Goal: Information Seeking & Learning: Learn about a topic

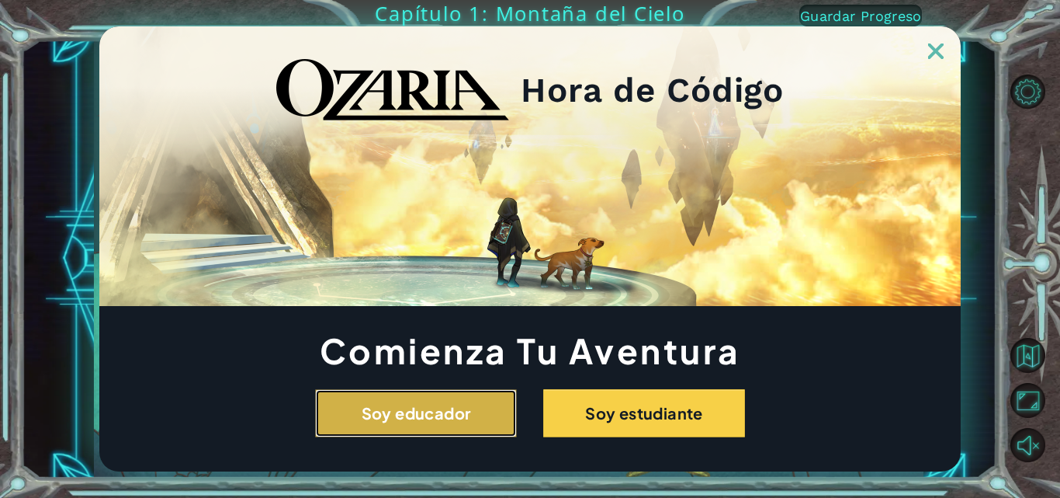
click at [343, 422] on button "Soy educador" at bounding box center [416, 413] width 202 height 48
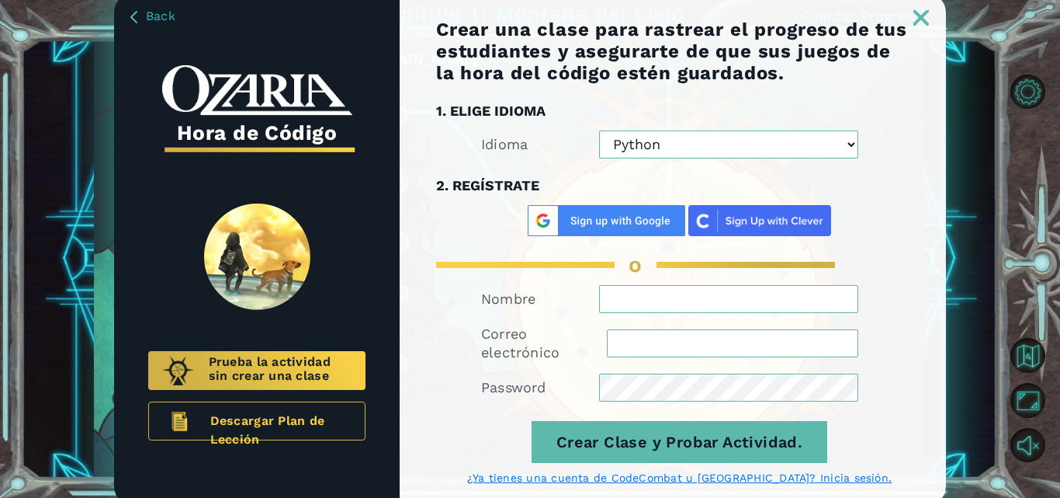
click at [918, 24] on img at bounding box center [922, 18] width 16 height 16
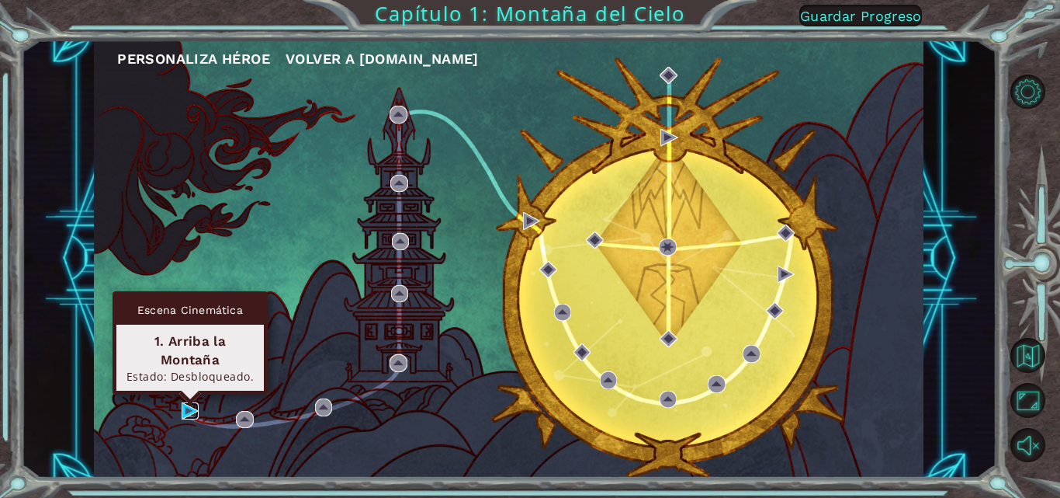
click at [186, 405] on img at bounding box center [190, 410] width 17 height 17
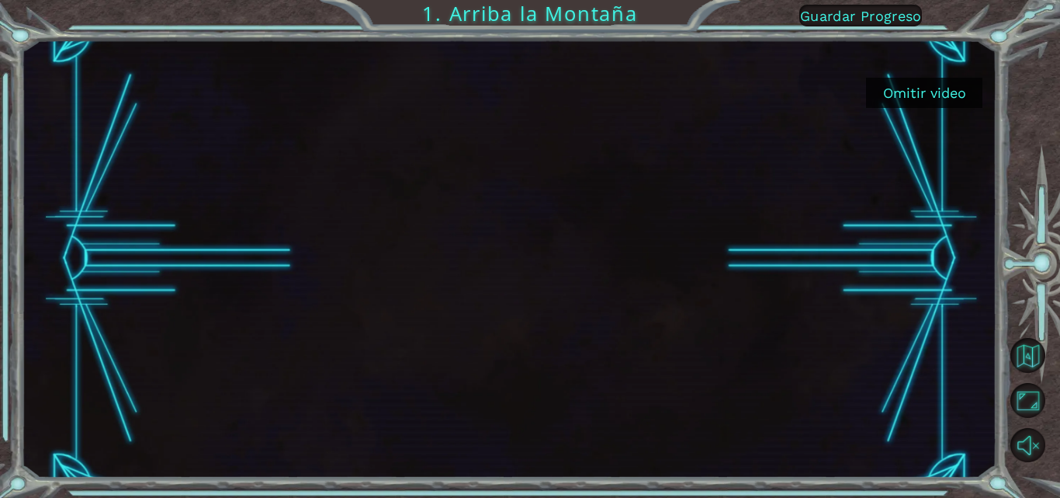
click at [912, 101] on button "Omitir video" at bounding box center [924, 93] width 116 height 30
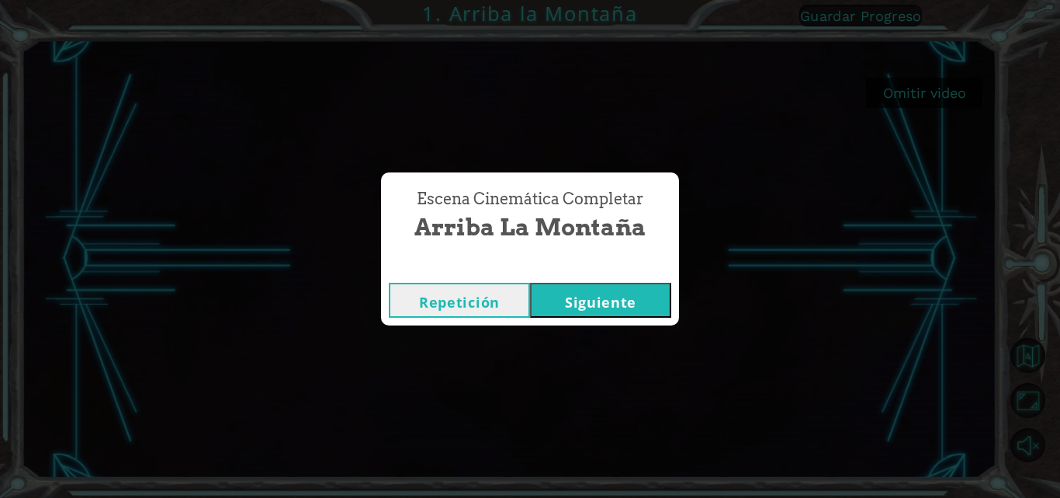
click at [580, 314] on button "Siguiente" at bounding box center [600, 300] width 141 height 35
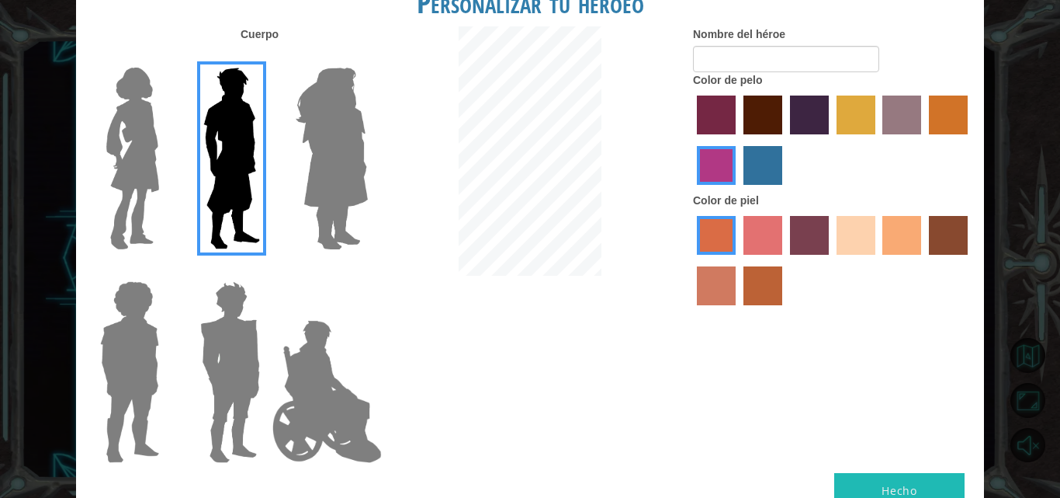
click at [765, 168] on label "lachmara hair color" at bounding box center [763, 165] width 39 height 39
click at [738, 190] on input "lachmara hair color" at bounding box center [738, 190] width 0 height 0
drag, startPoint x: 765, startPoint y: 168, endPoint x: 852, endPoint y: 257, distance: 124.6
click at [852, 257] on div "Nombre del héroe Color de pelo Color [PERSON_NAME]" at bounding box center [833, 169] width 303 height 286
click at [853, 256] on div at bounding box center [832, 262] width 279 height 101
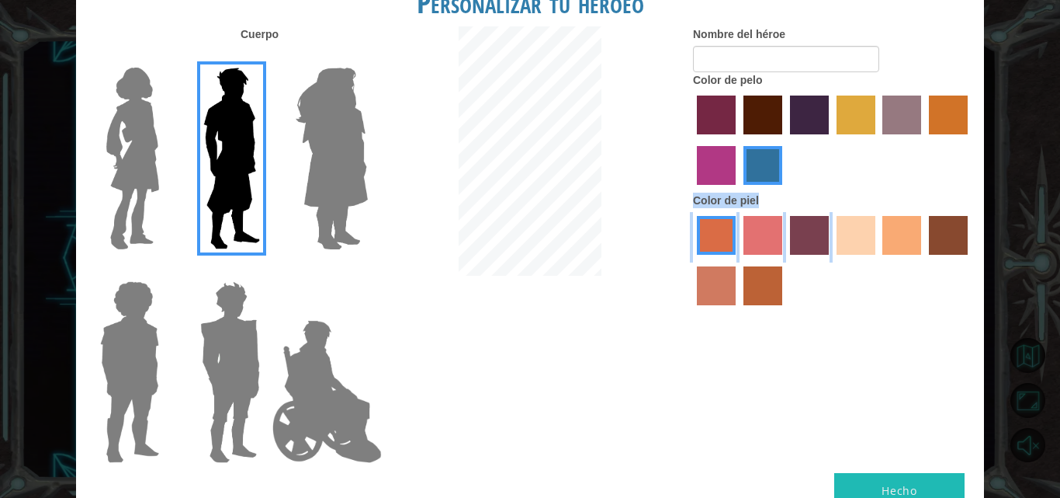
click at [873, 211] on div "Color de piel" at bounding box center [832, 253] width 279 height 120
click at [872, 217] on label "sandy beach skin color" at bounding box center [856, 235] width 39 height 39
click at [831, 260] on input "sandy beach skin color" at bounding box center [831, 260] width 0 height 0
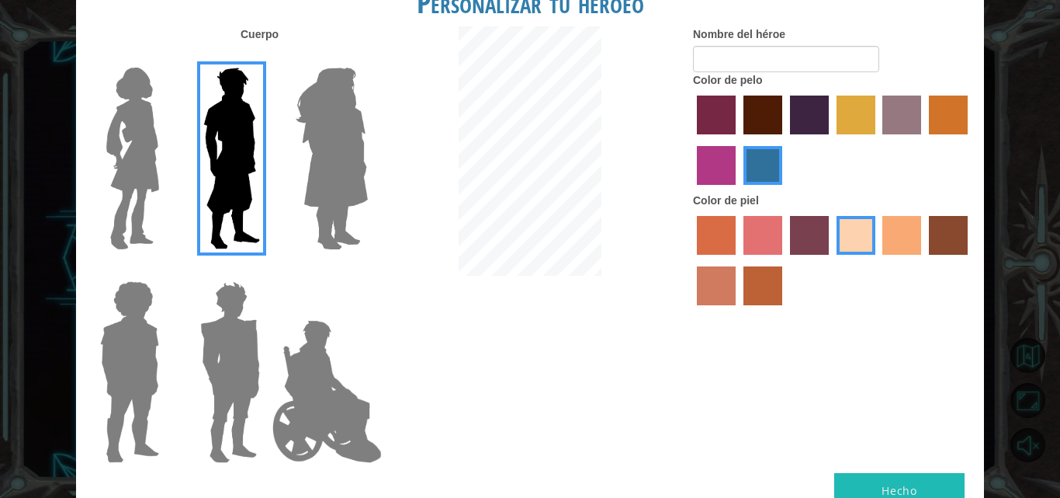
click at [896, 238] on label "tacao skin color" at bounding box center [902, 235] width 39 height 39
click at [878, 260] on input "tacao skin color" at bounding box center [878, 260] width 0 height 0
click at [889, 476] on button "Hecho" at bounding box center [899, 490] width 130 height 35
click at [338, 191] on img at bounding box center [332, 158] width 85 height 194
click at [367, 57] on input "Hero Amethyst" at bounding box center [367, 57] width 0 height 0
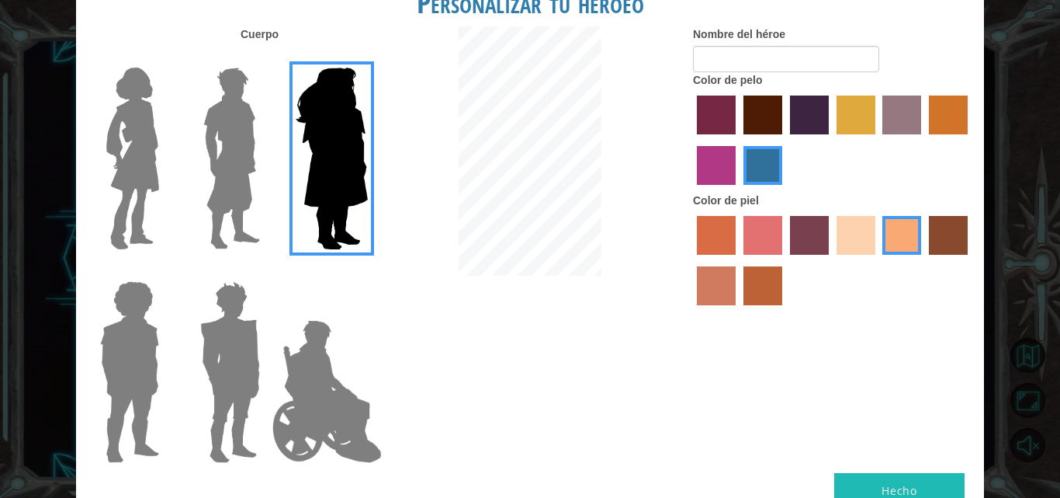
click at [906, 496] on button "Hecho" at bounding box center [899, 490] width 130 height 35
click at [906, 487] on button "Hecho" at bounding box center [899, 490] width 130 height 35
click at [905, 486] on button "Hecho" at bounding box center [899, 490] width 130 height 35
click at [894, 480] on button "Hecho" at bounding box center [899, 490] width 130 height 35
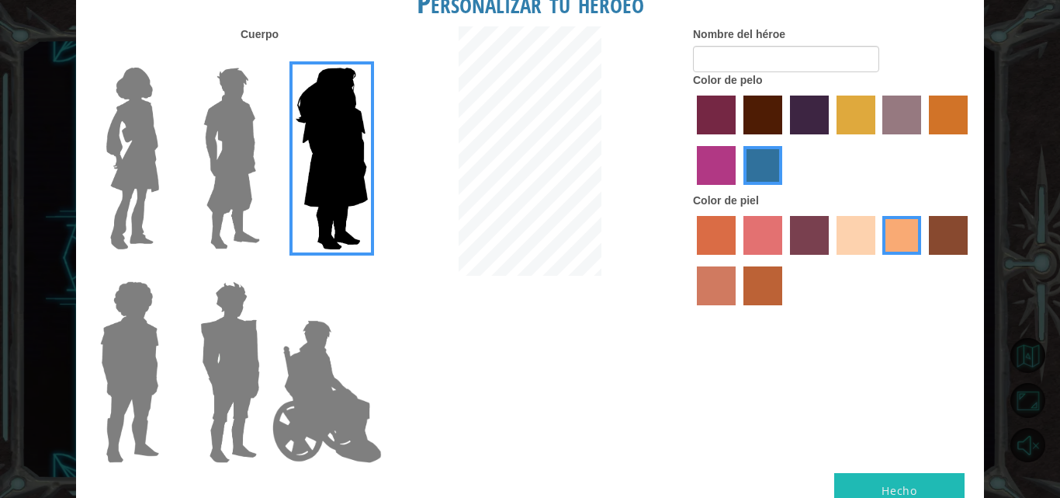
click at [894, 480] on button "Hecho" at bounding box center [899, 490] width 130 height 35
type input "HHH"
click at [900, 491] on button "Hecho" at bounding box center [899, 490] width 130 height 35
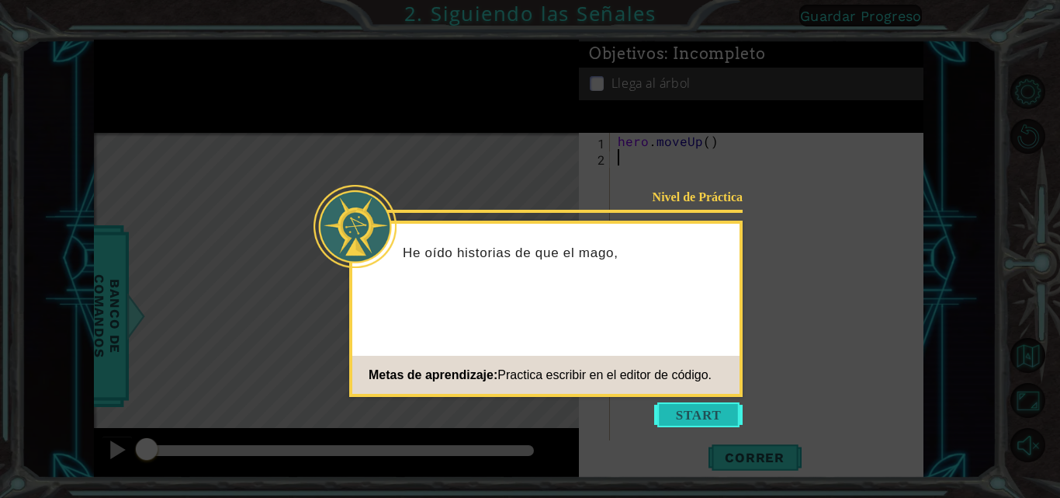
click at [727, 421] on button "Start" at bounding box center [698, 414] width 88 height 25
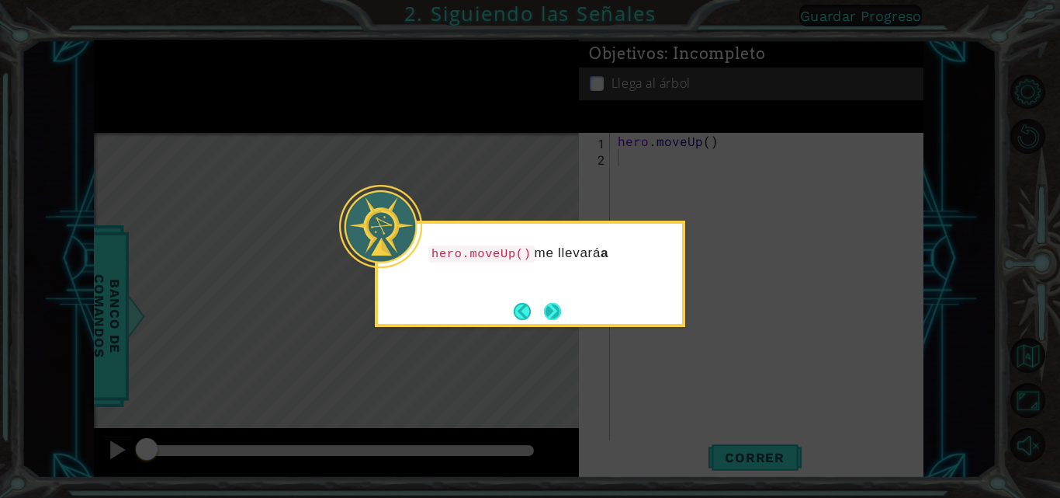
click at [551, 320] on button "Next" at bounding box center [552, 311] width 17 height 17
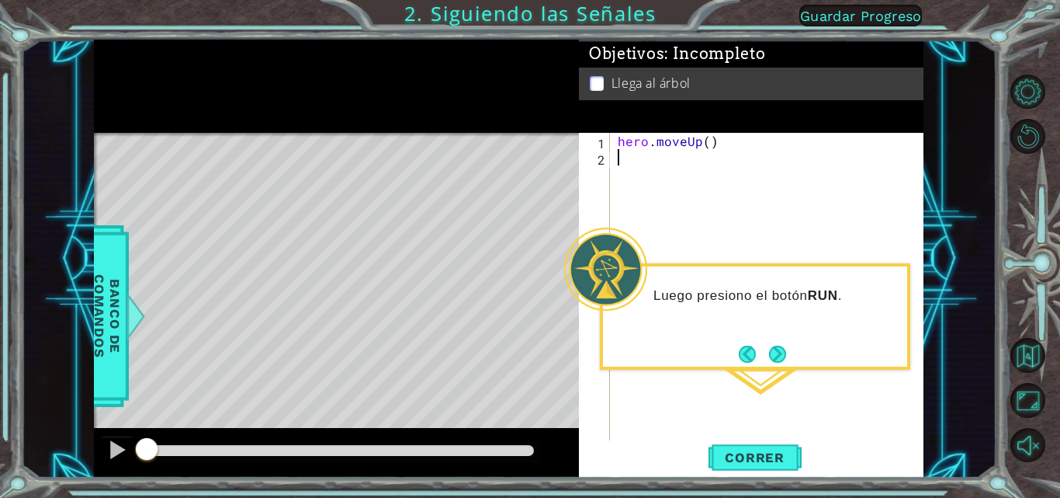
type textarea "H"
click at [667, 168] on div "h ero.moveUp Presiona intro" at bounding box center [753, 195] width 293 height 56
click at [756, 443] on button "Correr" at bounding box center [755, 457] width 93 height 34
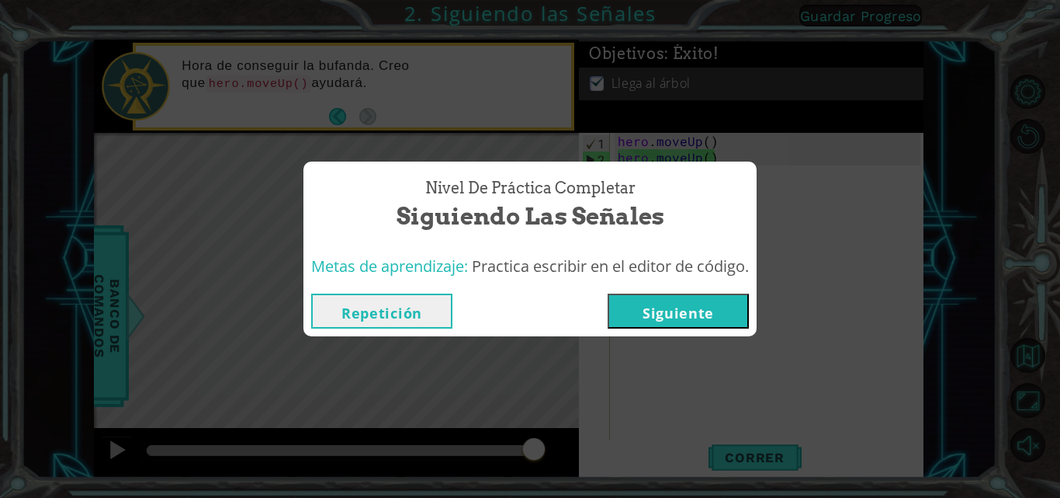
click at [647, 302] on button "Siguiente" at bounding box center [678, 310] width 141 height 35
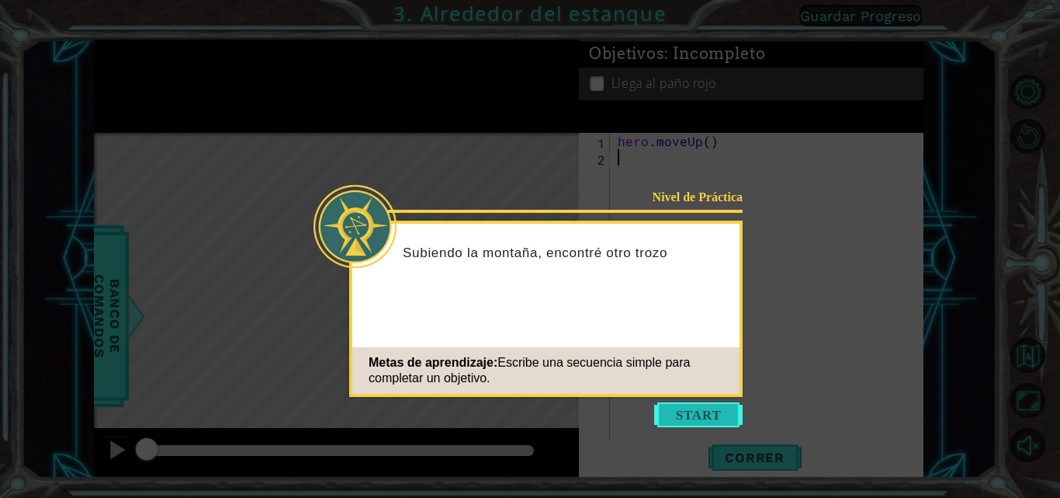
click at [688, 418] on button "Start" at bounding box center [698, 414] width 88 height 25
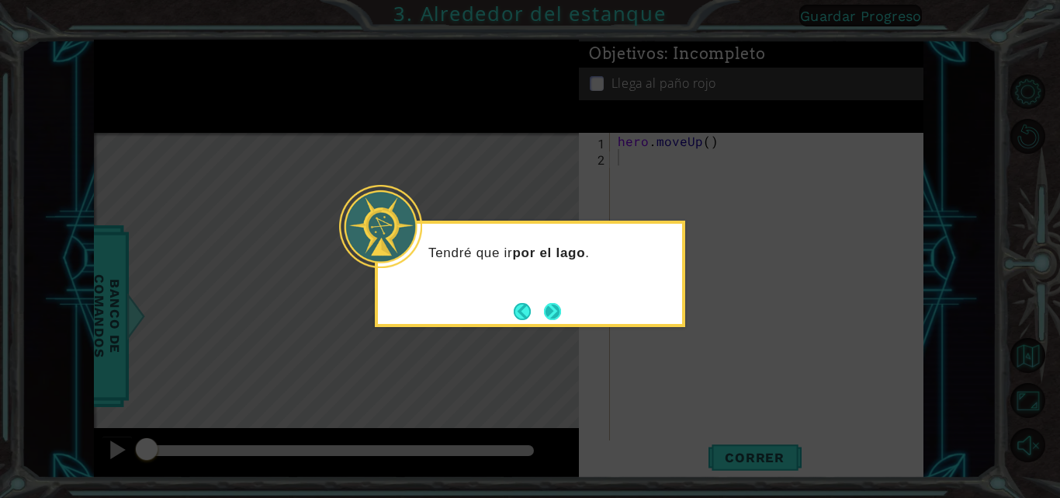
click at [552, 314] on button "Next" at bounding box center [552, 311] width 17 height 17
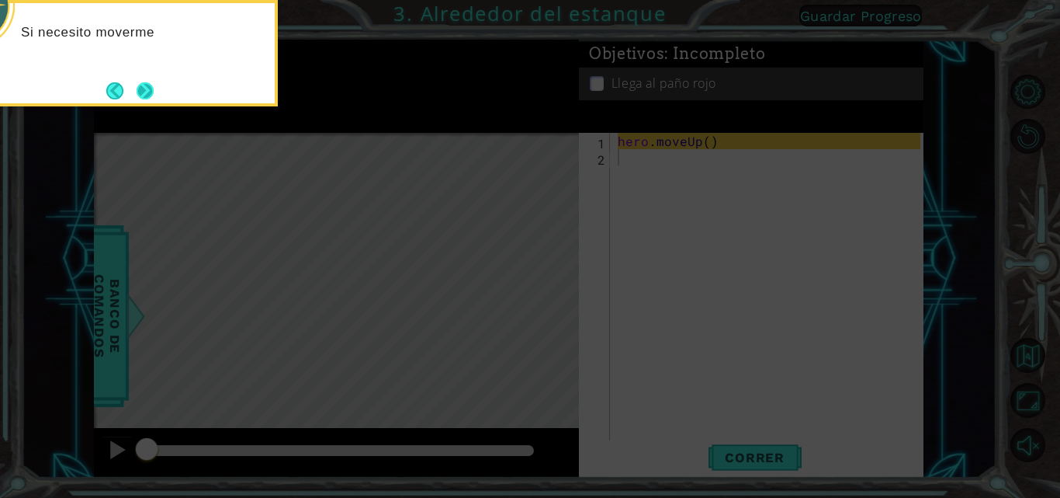
click at [144, 82] on button "Next" at bounding box center [145, 90] width 17 height 17
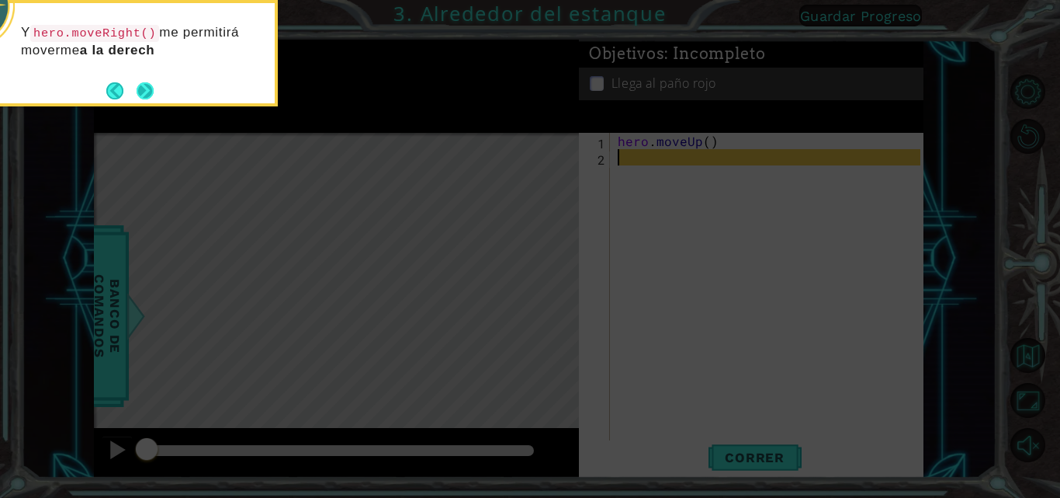
click at [144, 82] on button "Next" at bounding box center [145, 90] width 17 height 17
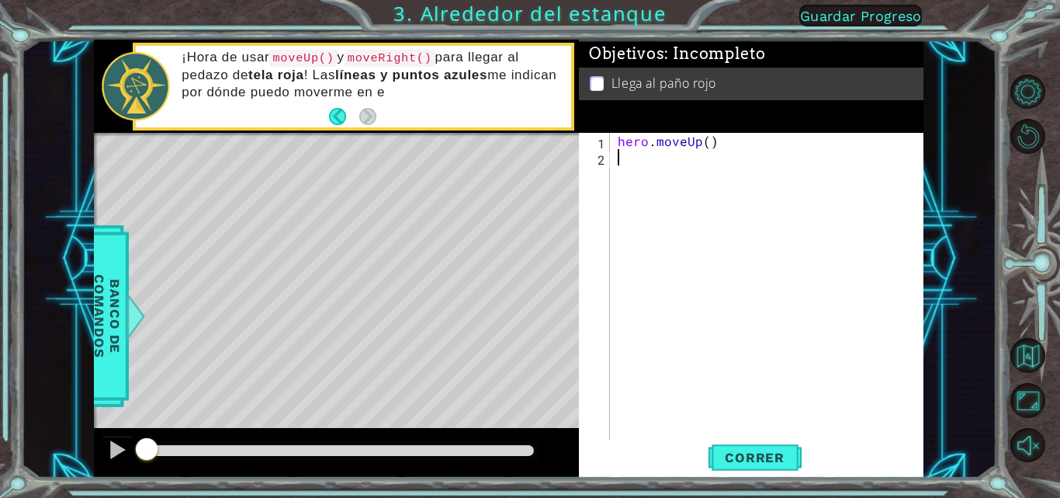
type textarea "H"
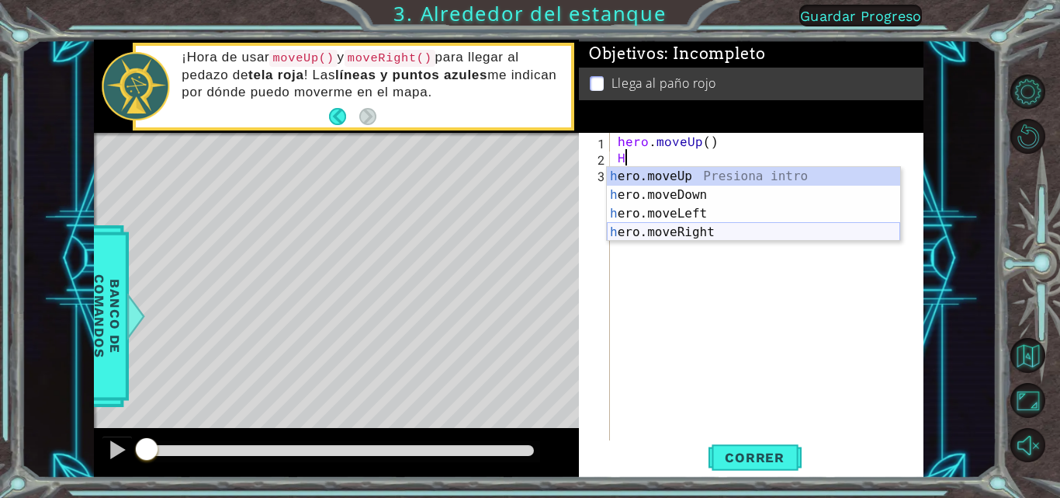
click at [702, 234] on div "h ero.moveUp Presiona intro h ero.moveDown Presiona intro h ero.moveLeft Presio…" at bounding box center [753, 223] width 293 height 112
click at [702, 234] on div "hero . moveUp ( ) H" at bounding box center [772, 304] width 314 height 342
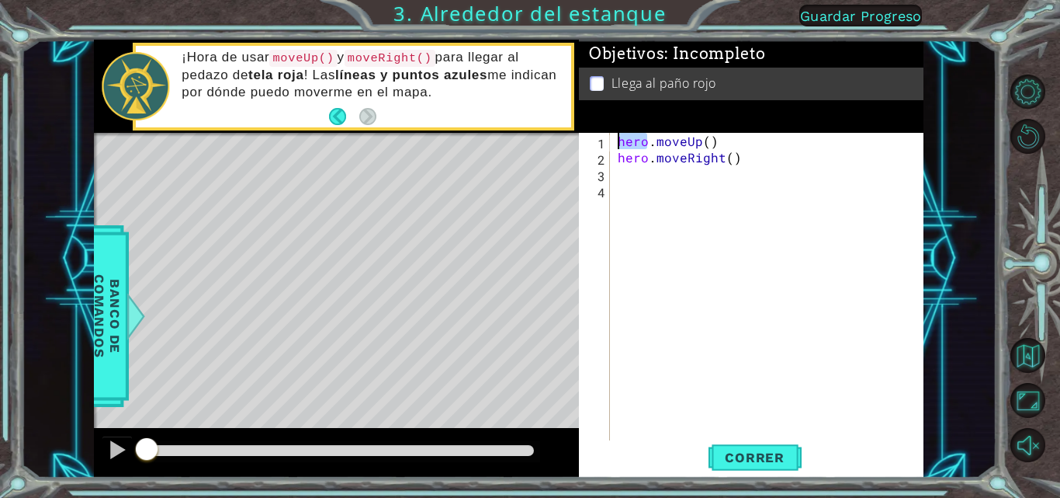
scroll to position [0, 1]
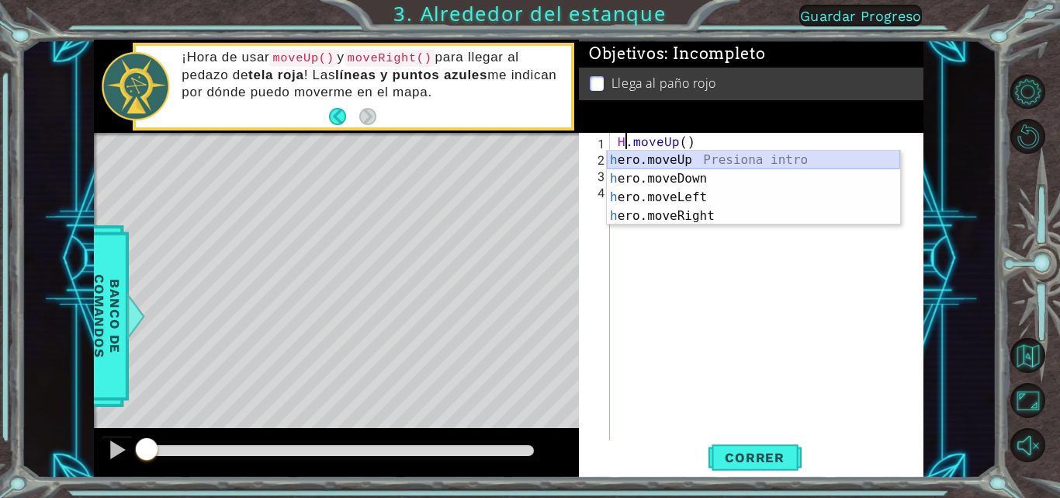
click at [744, 158] on div "h ero.moveUp Presiona intro h ero.moveDown Presiona intro h ero.moveLeft Presio…" at bounding box center [753, 207] width 293 height 112
type textarea "hero.moveUp()"
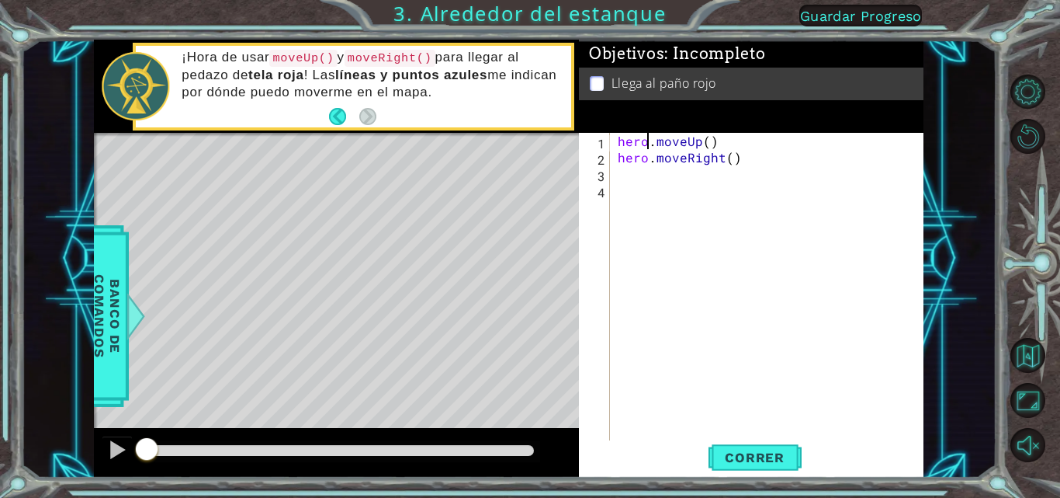
click at [634, 174] on div "hero . moveUp ( ) hero . moveRight ( )" at bounding box center [772, 304] width 314 height 342
type textarea "H"
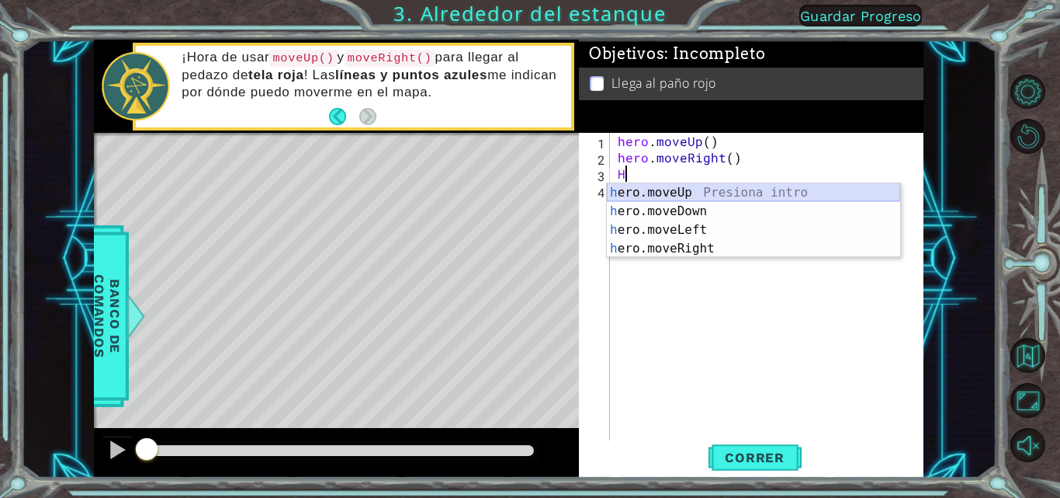
click at [718, 196] on div "h ero.moveUp Presiona intro h ero.moveDown Presiona intro h ero.moveLeft Presio…" at bounding box center [753, 239] width 293 height 112
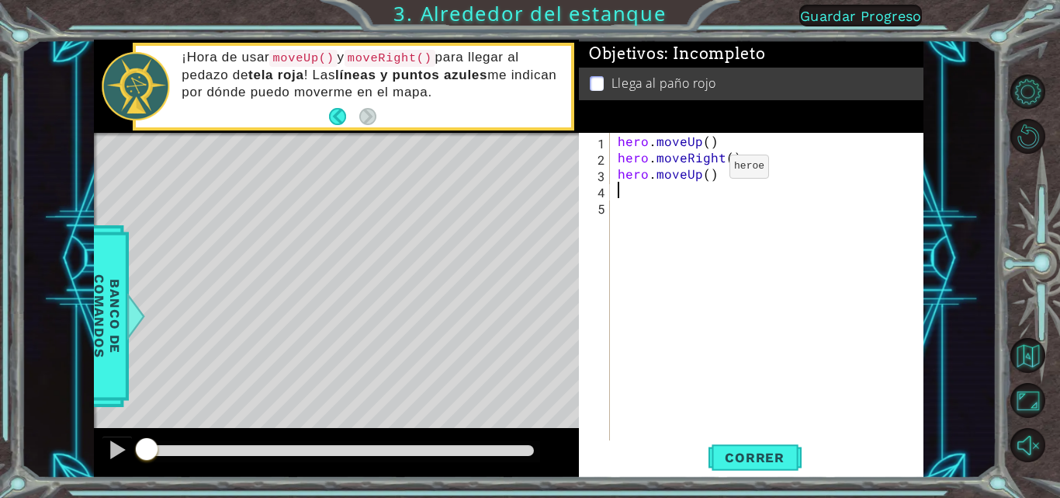
click at [703, 171] on div "hero . moveUp ( ) hero . moveRight ( ) hero . moveUp ( )" at bounding box center [772, 304] width 314 height 342
click at [709, 171] on div "hero . moveUp ( ) hero . moveRight ( ) hero . moveUp ( )" at bounding box center [772, 304] width 314 height 342
type textarea "hero.moveUp(2)"
click at [766, 459] on span "Correr" at bounding box center [754, 457] width 91 height 16
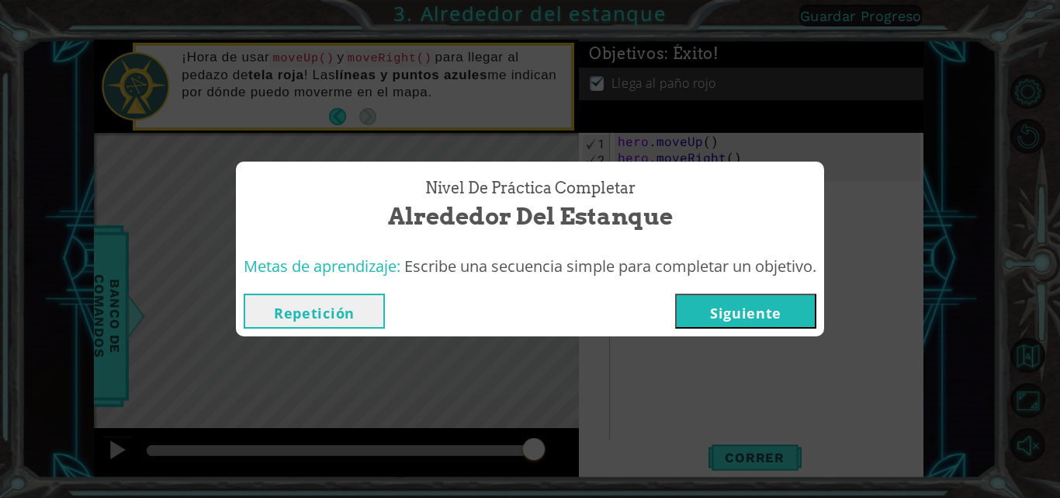
click at [763, 332] on div "Repetición [GEOGRAPHIC_DATA]" at bounding box center [530, 311] width 588 height 50
click at [767, 309] on button "Siguiente" at bounding box center [745, 310] width 141 height 35
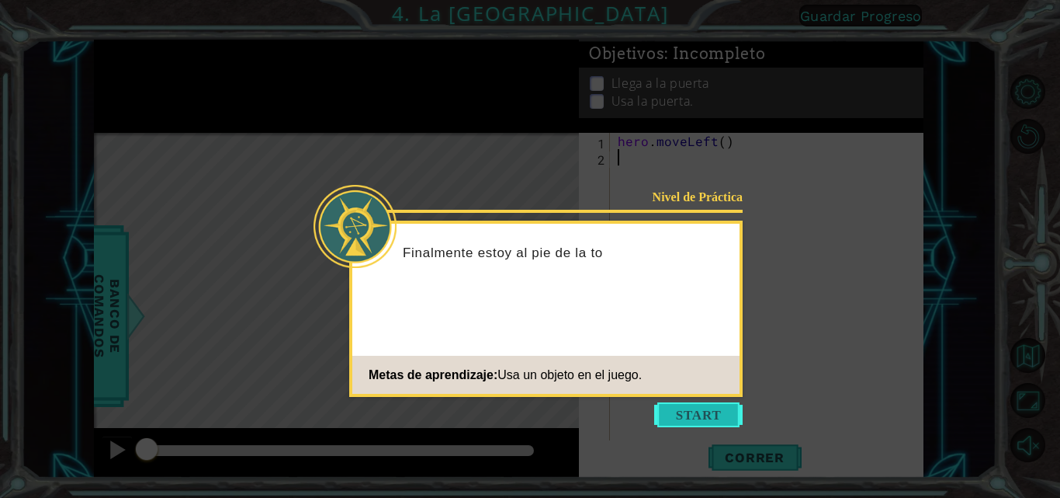
click at [693, 407] on button "Start" at bounding box center [698, 414] width 88 height 25
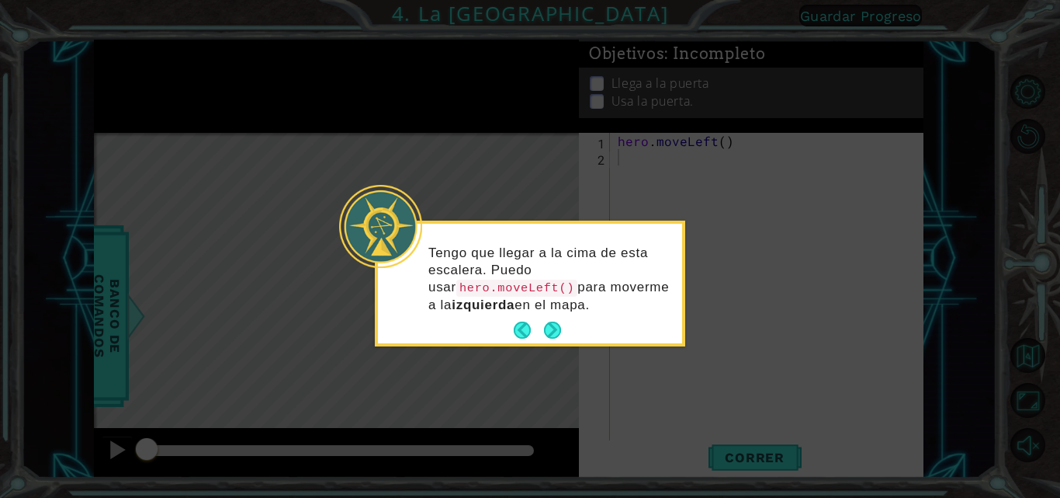
click at [560, 331] on button "Next" at bounding box center [552, 329] width 17 height 17
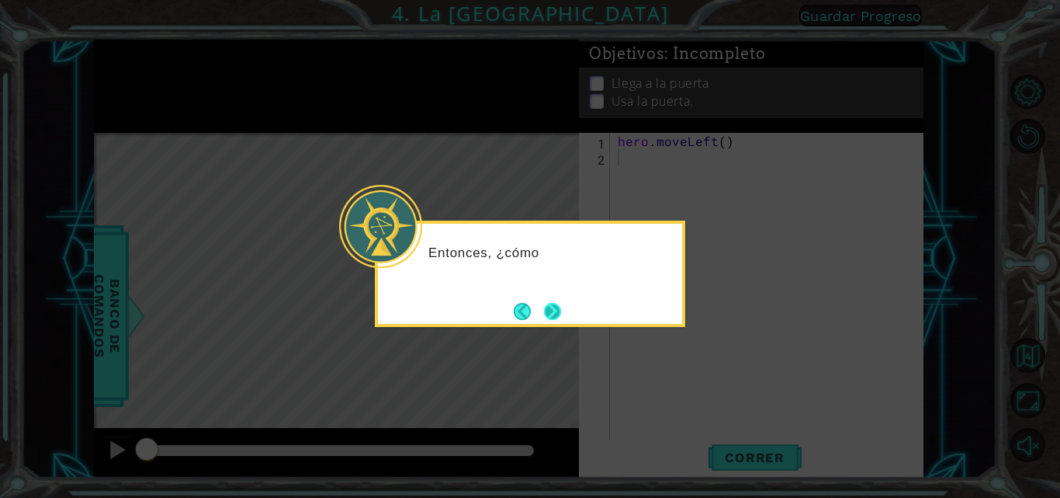
click at [547, 310] on button "Next" at bounding box center [552, 311] width 17 height 17
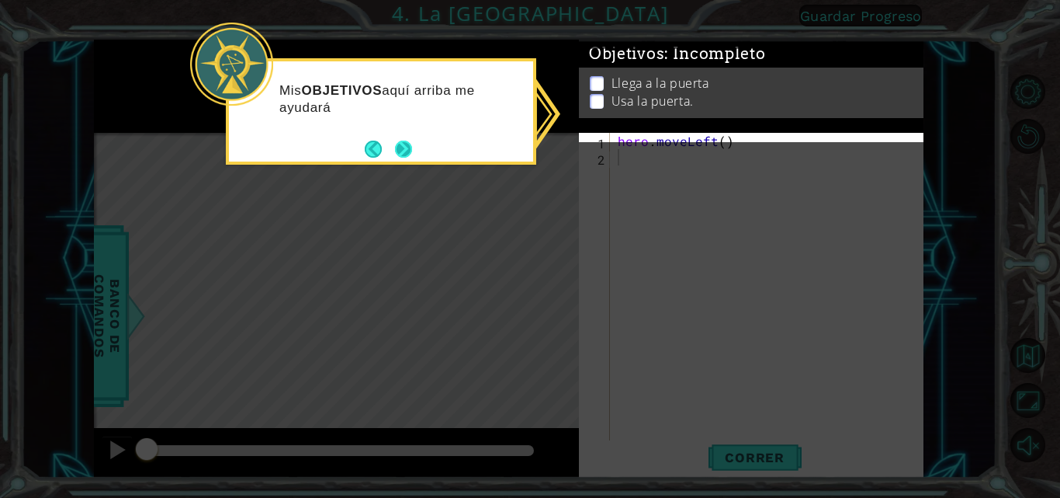
click at [409, 146] on button "Next" at bounding box center [403, 148] width 17 height 17
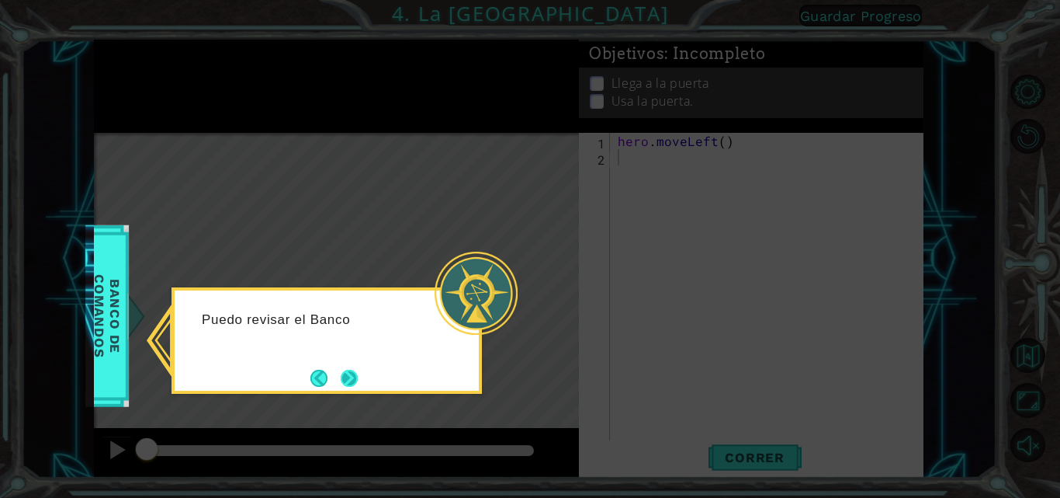
click at [350, 387] on button "Next" at bounding box center [349, 377] width 17 height 17
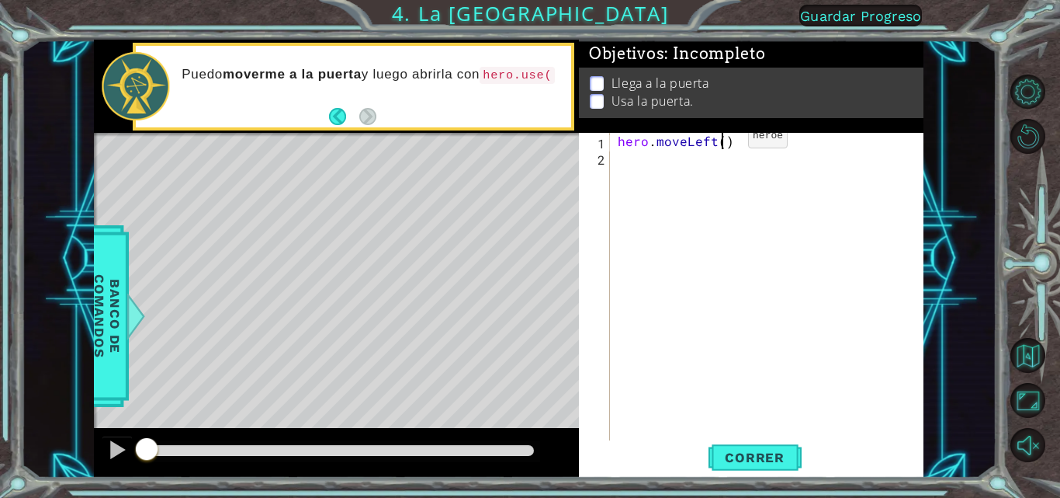
click at [722, 140] on div "hero . moveLeft ( )" at bounding box center [772, 304] width 314 height 342
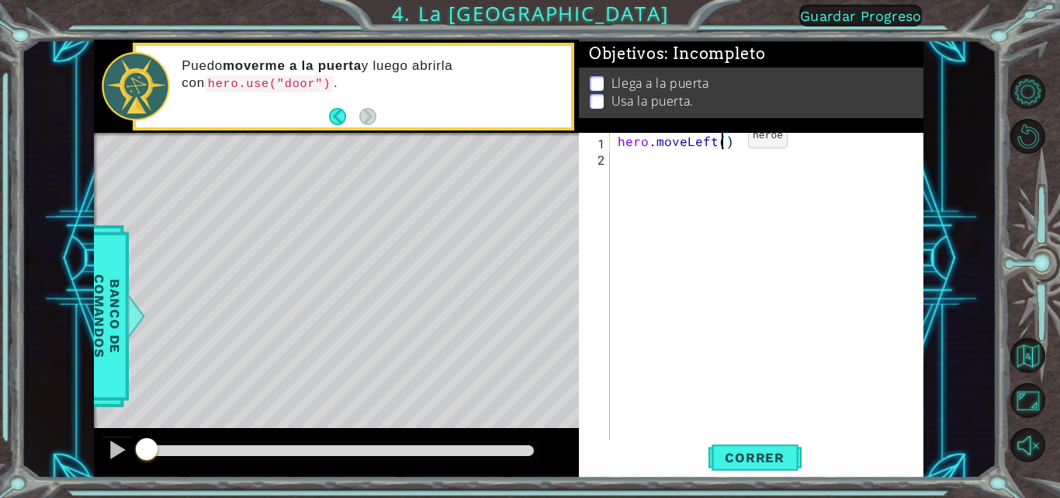
type textarea "hero.moveLeft(2)"
type textarea "H"
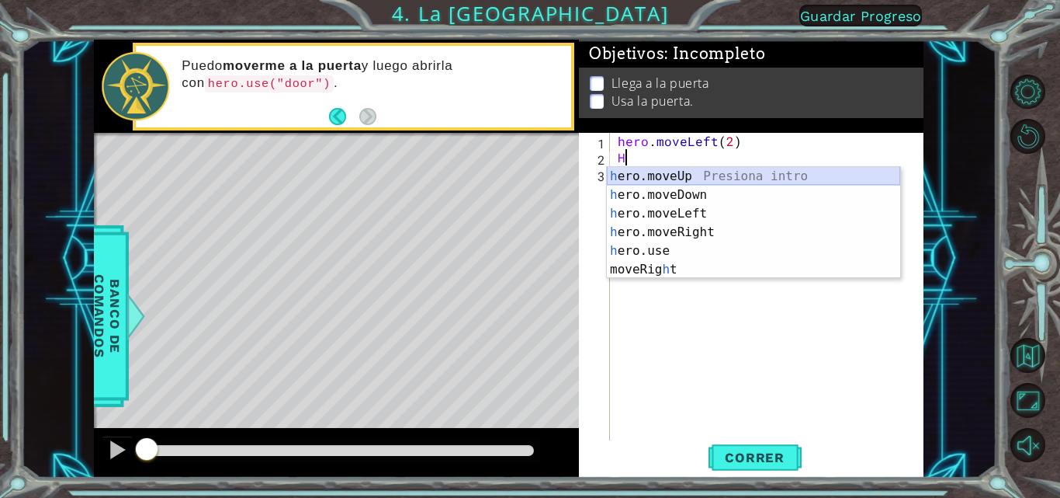
click at [749, 171] on div "h ero.moveUp Presiona intro h ero.moveDown Presiona intro h ero.moveLeft Presio…" at bounding box center [753, 241] width 293 height 149
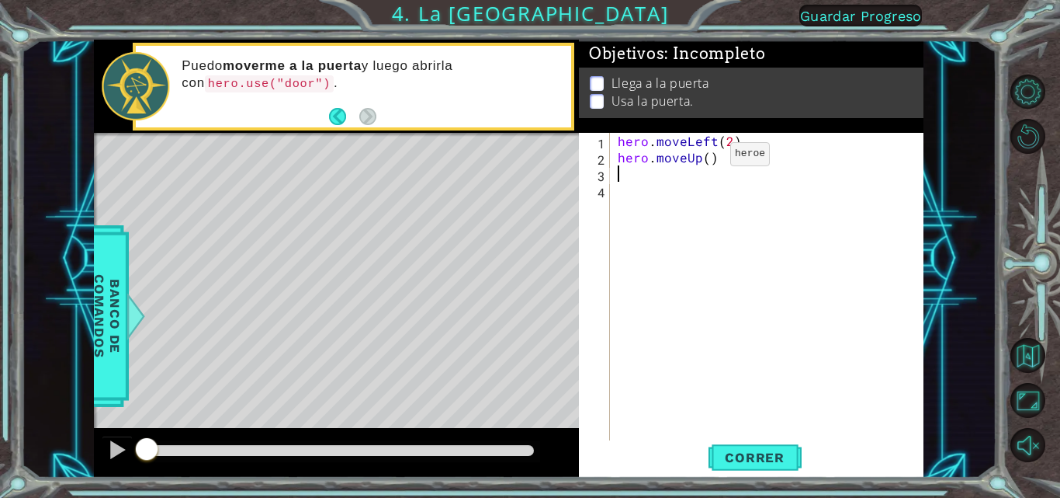
click at [704, 158] on div "hero . moveLeft ( 2 ) hero . moveUp ( )" at bounding box center [772, 304] width 314 height 342
type textarea "hero.moveUp(2)"
click at [633, 172] on div "hero . moveLeft ( 2 ) hero . moveUp ( 2 )" at bounding box center [772, 304] width 314 height 342
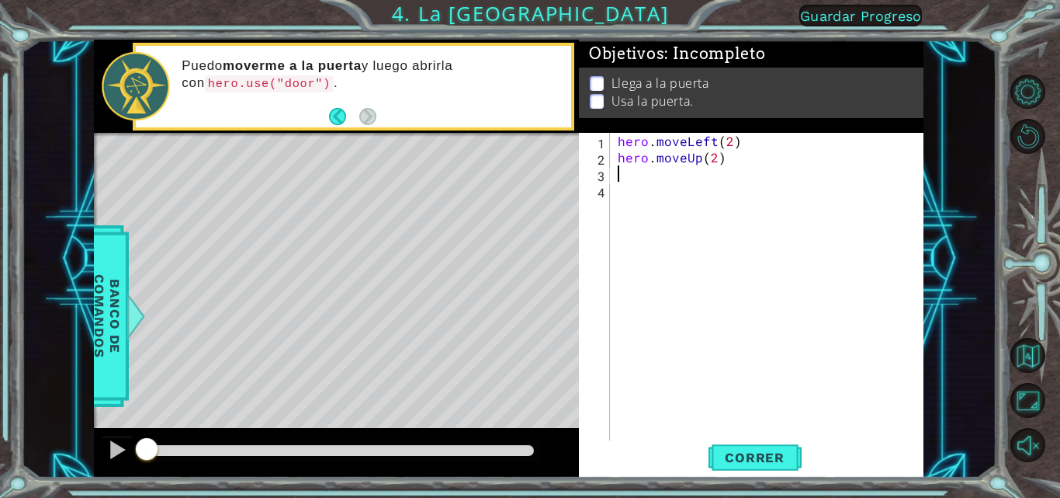
type textarea "H"
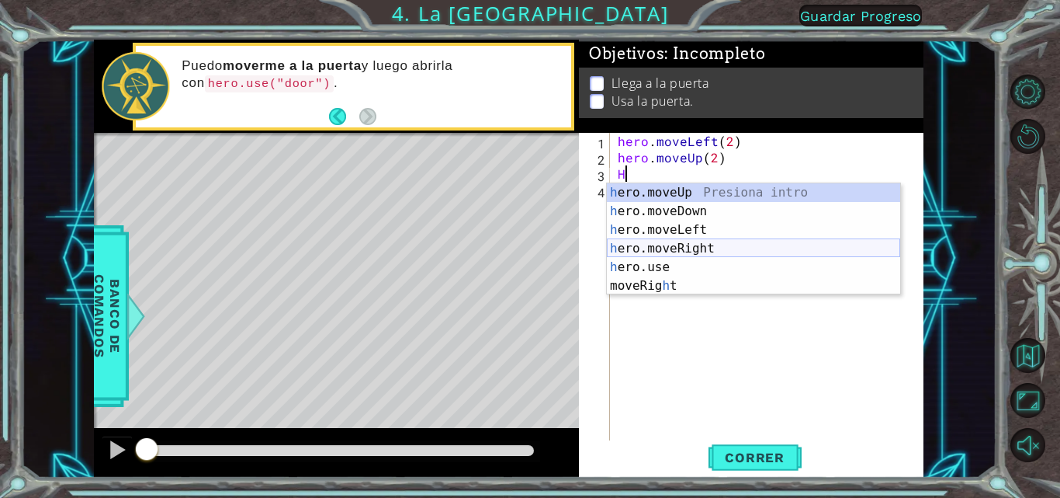
click at [720, 255] on div "h ero.moveUp Presiona intro h ero.moveDown Presiona intro h ero.moveLeft Presio…" at bounding box center [753, 257] width 293 height 149
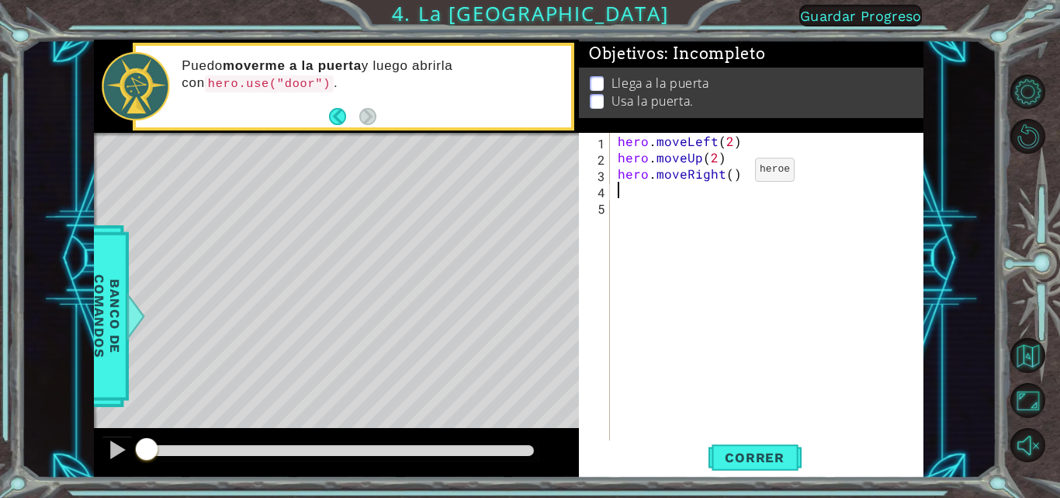
click at [729, 173] on div "hero . moveLeft ( 2 ) hero . moveUp ( 2 ) hero . moveRight ( )" at bounding box center [772, 304] width 314 height 342
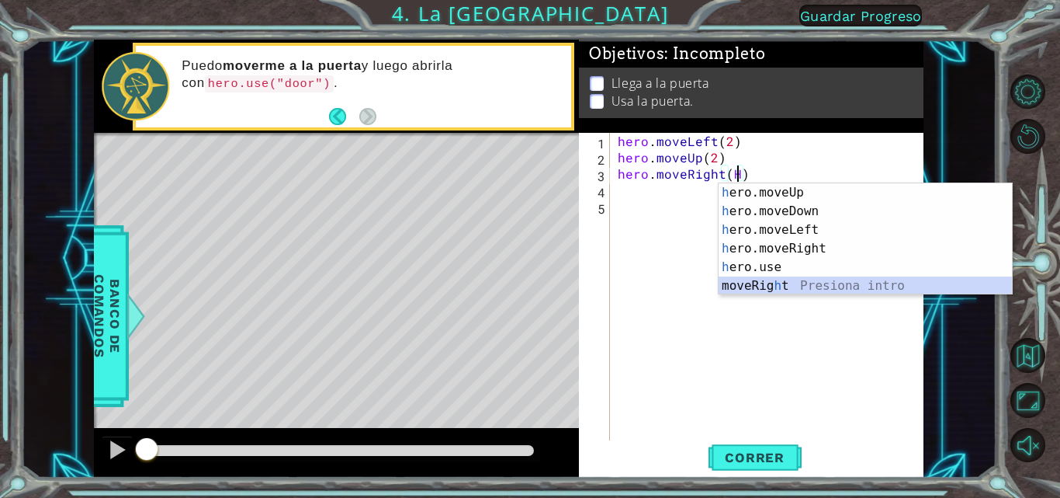
click at [790, 286] on div "h ero.moveUp Presiona intro h ero.moveDown Presiona intro h ero.moveLeft Presio…" at bounding box center [865, 257] width 293 height 149
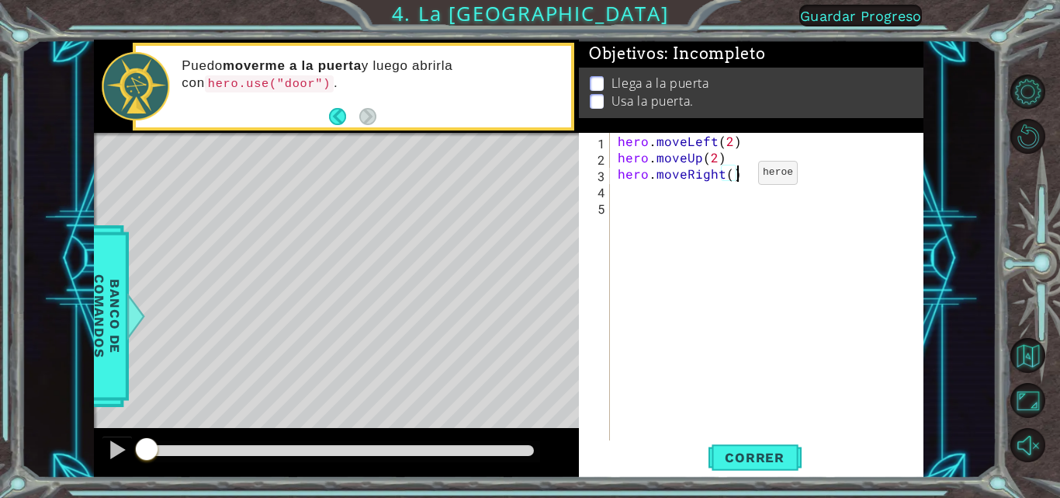
click at [732, 176] on div "hero . moveLeft ( 2 ) hero . moveUp ( 2 ) hero . moveRight ( )" at bounding box center [772, 304] width 314 height 342
type textarea "hero.moveRight(2)"
click at [623, 203] on div "hero . moveLeft ( 2 ) hero . moveUp ( 2 ) hero . moveRight ( 2 )" at bounding box center [772, 304] width 314 height 342
click at [618, 188] on div "hero . moveLeft ( 2 ) hero . moveUp ( 2 ) hero . moveRight ( 2 )" at bounding box center [772, 304] width 314 height 342
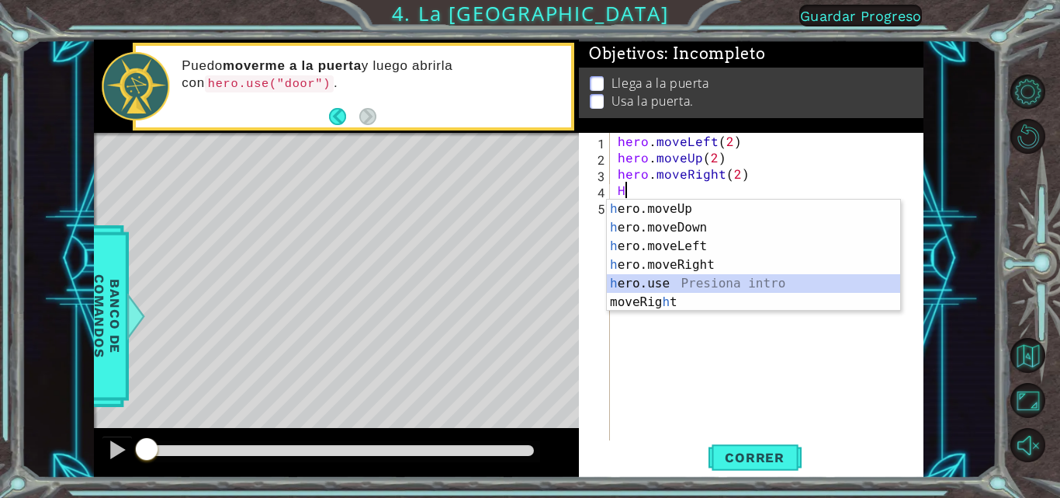
click at [692, 283] on div "h ero.moveUp Presiona intro h ero.moveDown Presiona intro h ero.moveLeft Presio…" at bounding box center [753, 273] width 293 height 149
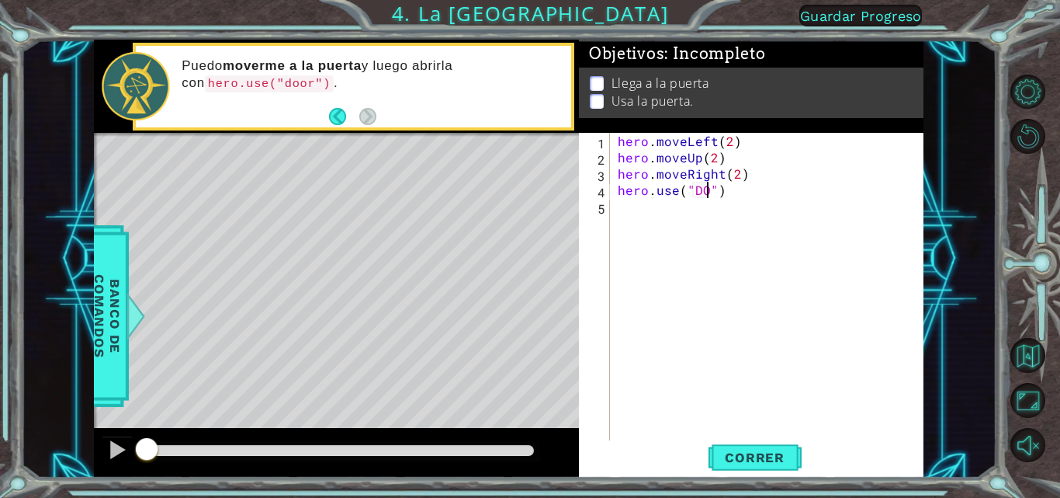
type textarea "hero.use("DOOR")"
click at [747, 449] on button "Correr" at bounding box center [755, 457] width 93 height 34
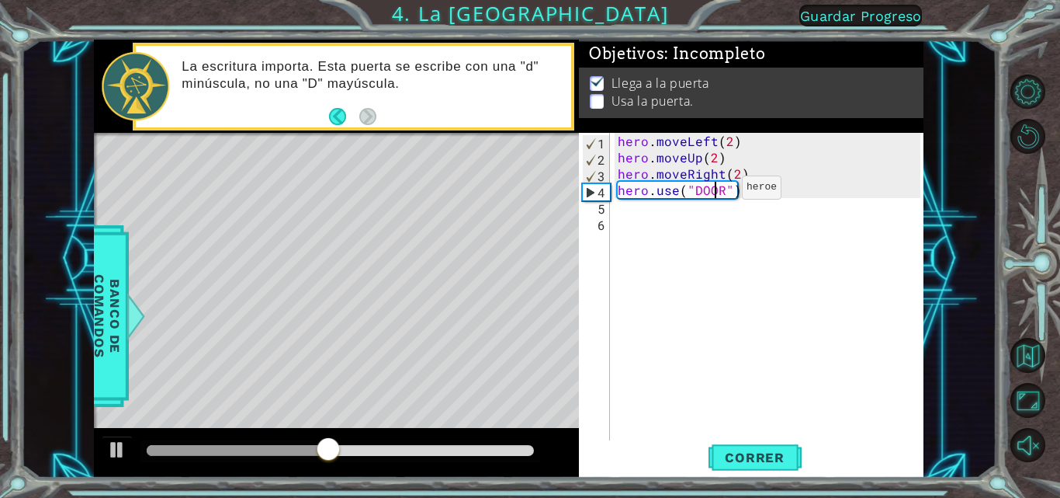
click at [716, 191] on div "hero . moveLeft ( 2 ) hero . moveUp ( 2 ) hero . moveRight ( 2 ) hero . use ( "…" at bounding box center [772, 304] width 314 height 342
click at [718, 191] on div "hero . moveLeft ( 2 ) hero . moveUp ( 2 ) hero . moveRight ( 2 ) hero . use ( "…" at bounding box center [772, 304] width 314 height 342
click at [720, 191] on div "hero . moveLeft ( 2 ) hero . moveUp ( 2 ) hero . moveRight ( 2 ) hero . use ( "…" at bounding box center [772, 304] width 314 height 342
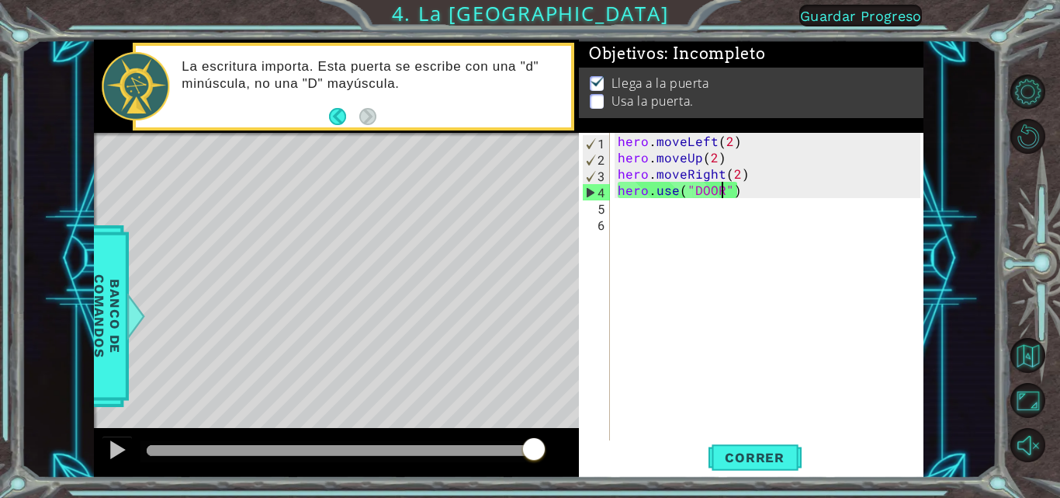
type textarea "hero.use("DOO")"
